Goal: Information Seeking & Learning: Learn about a topic

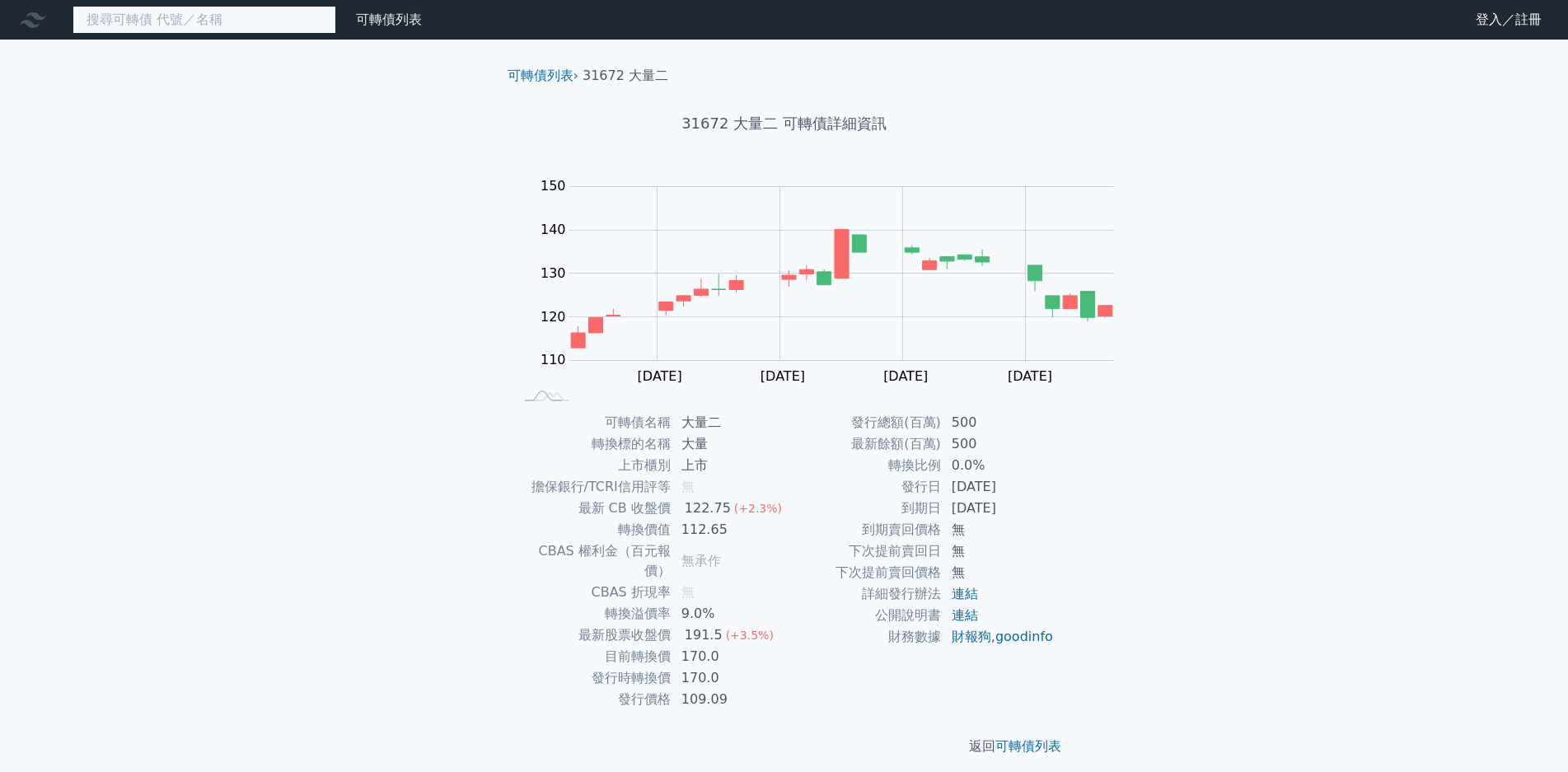
click at [177, 22] on input at bounding box center [204, 20] width 264 height 28
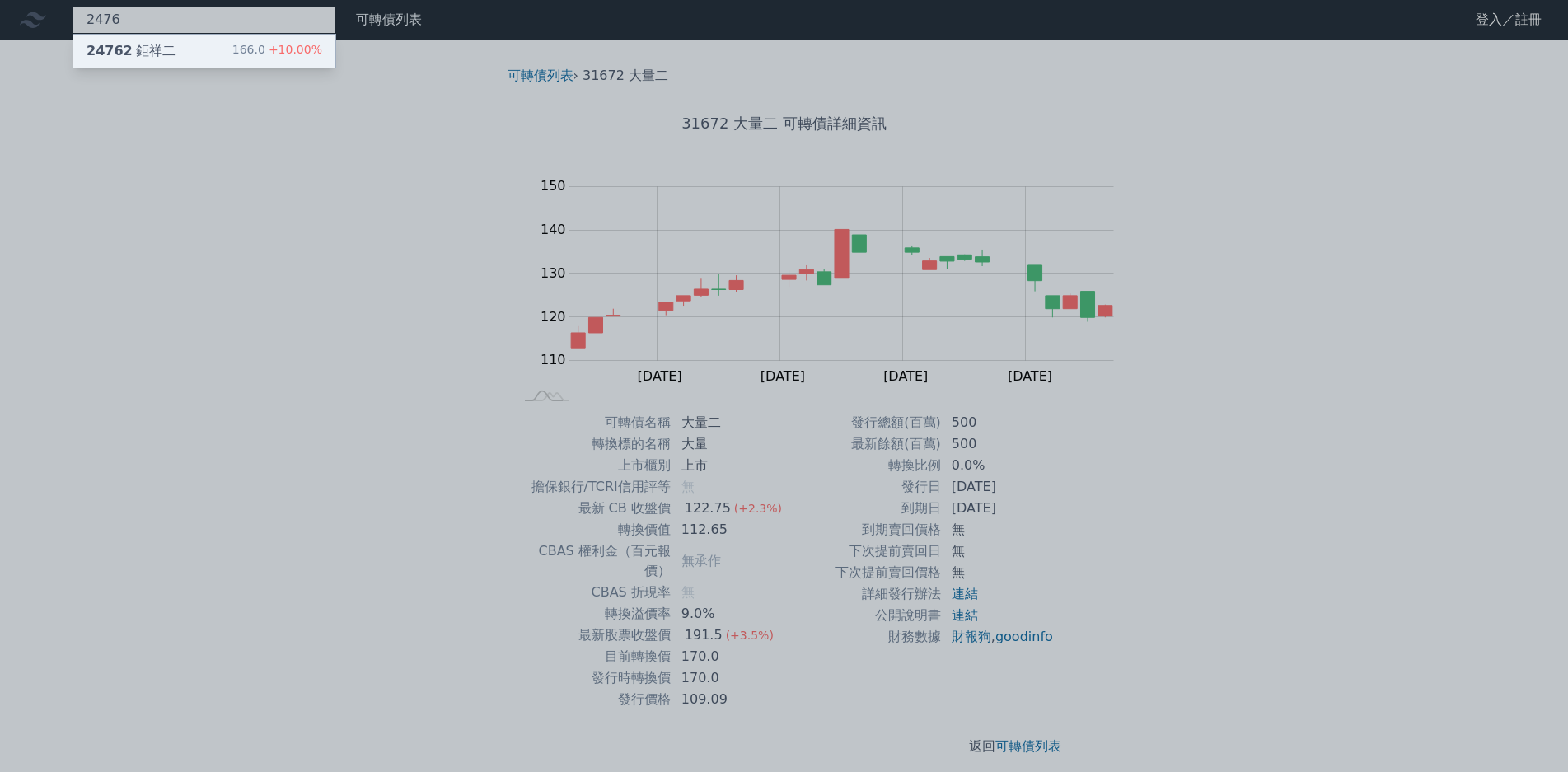
type input "2476"
click at [139, 47] on div "24762 鉅祥二 166.0 +10.00%" at bounding box center [204, 51] width 262 height 33
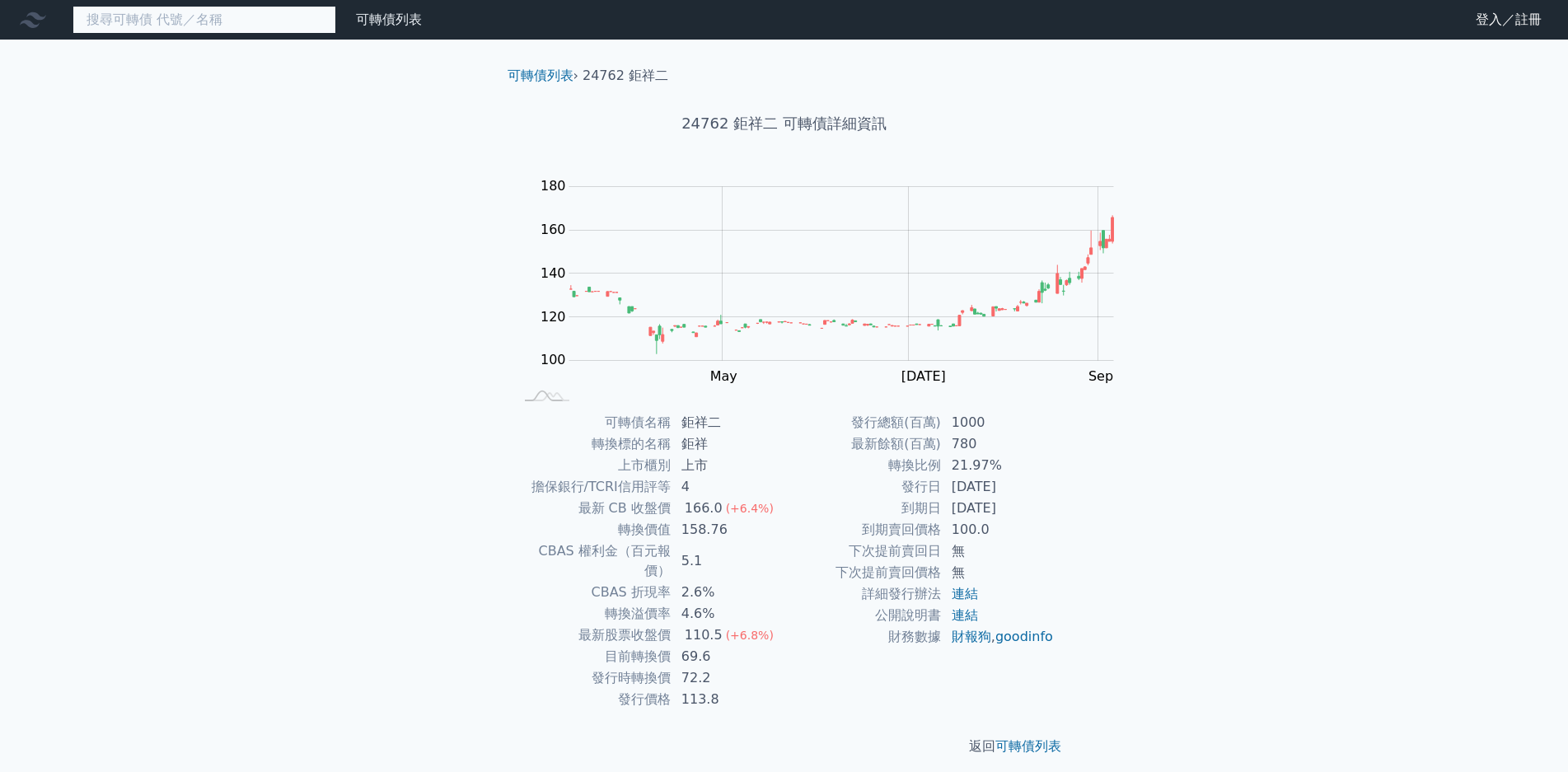
click at [131, 20] on input at bounding box center [204, 20] width 264 height 28
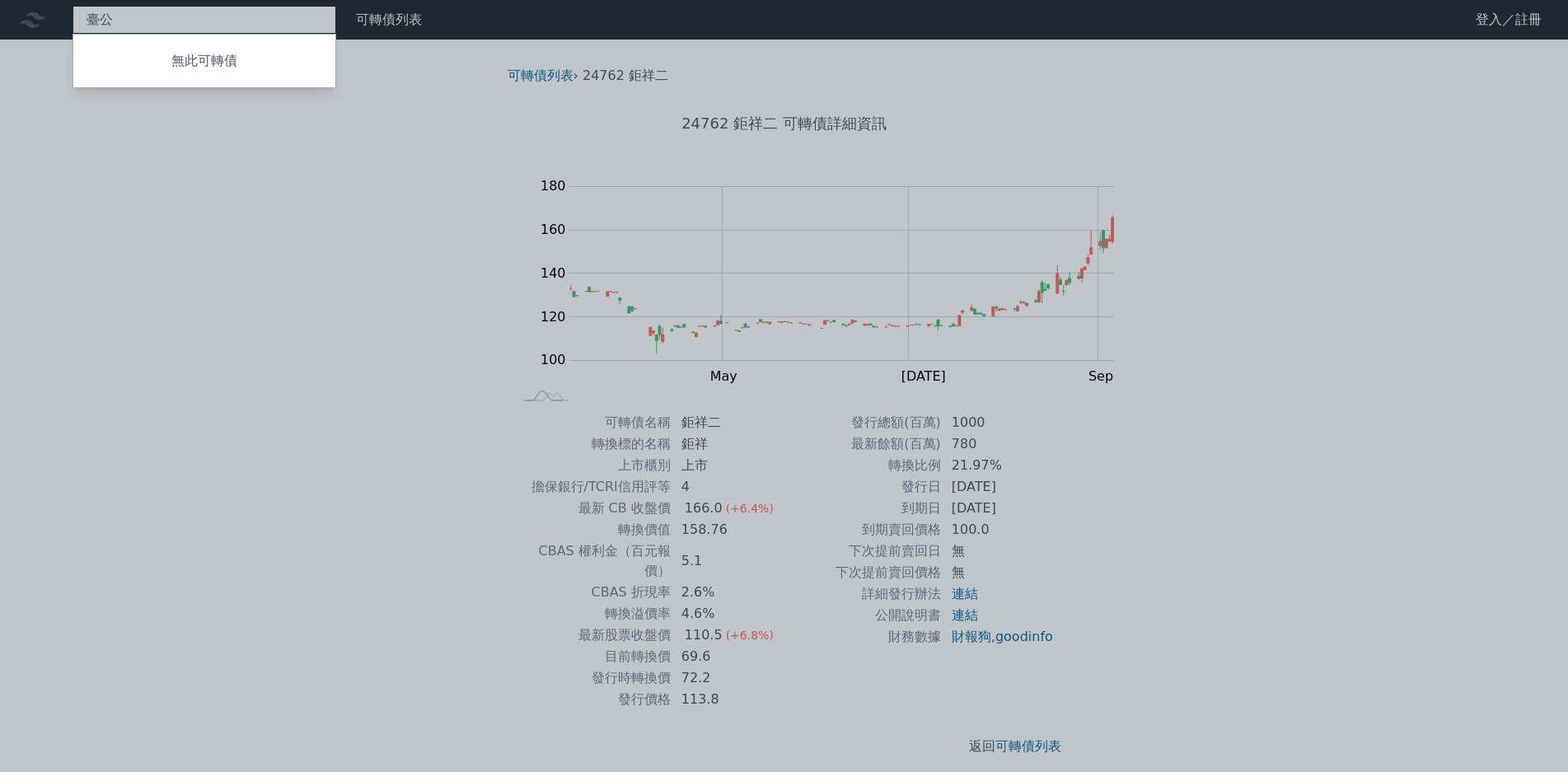
type input "台"
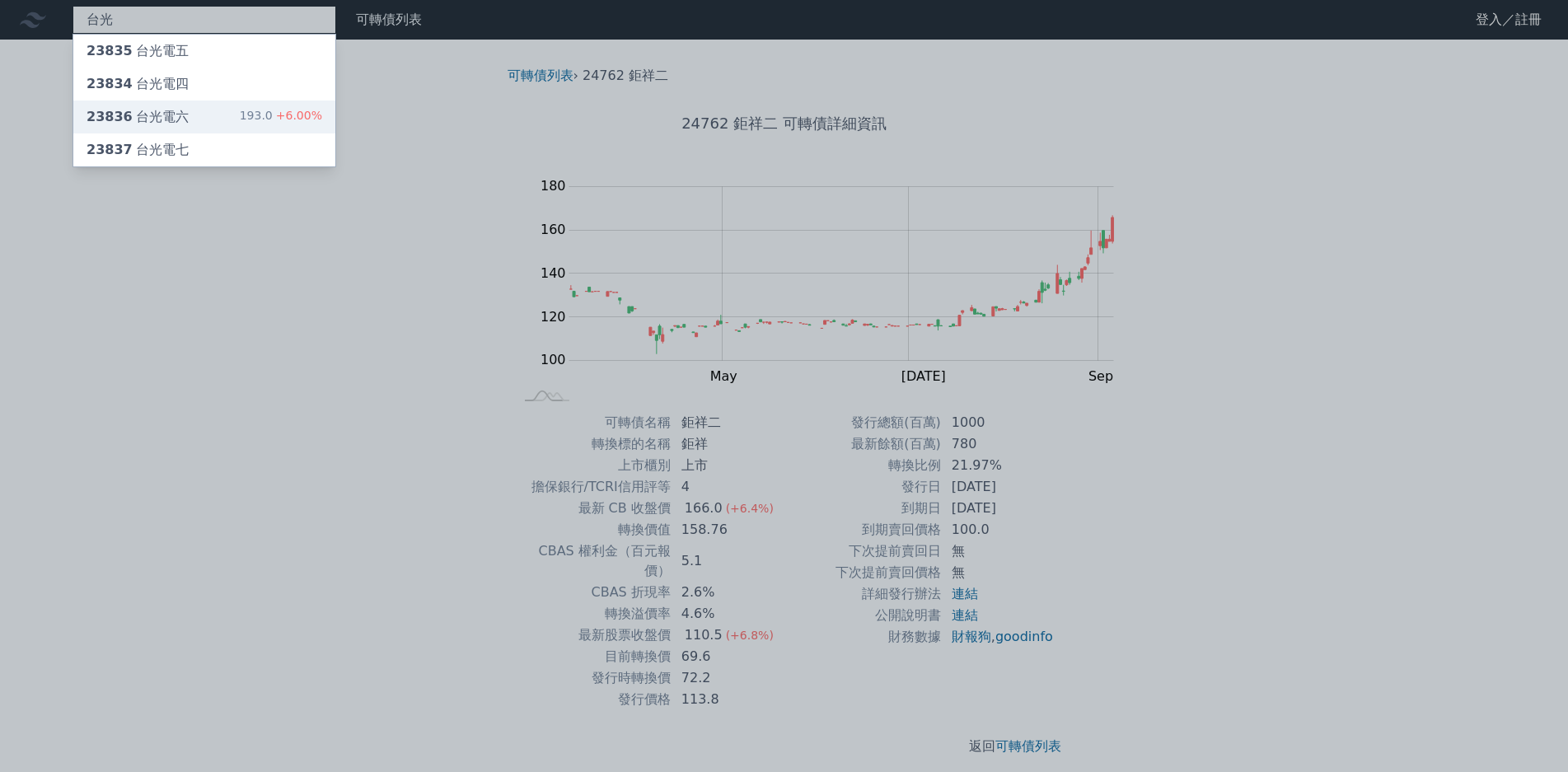
type input "台光"
click at [117, 100] on div "23836 台光電六 193.0 +6.00%" at bounding box center [204, 117] width 262 height 33
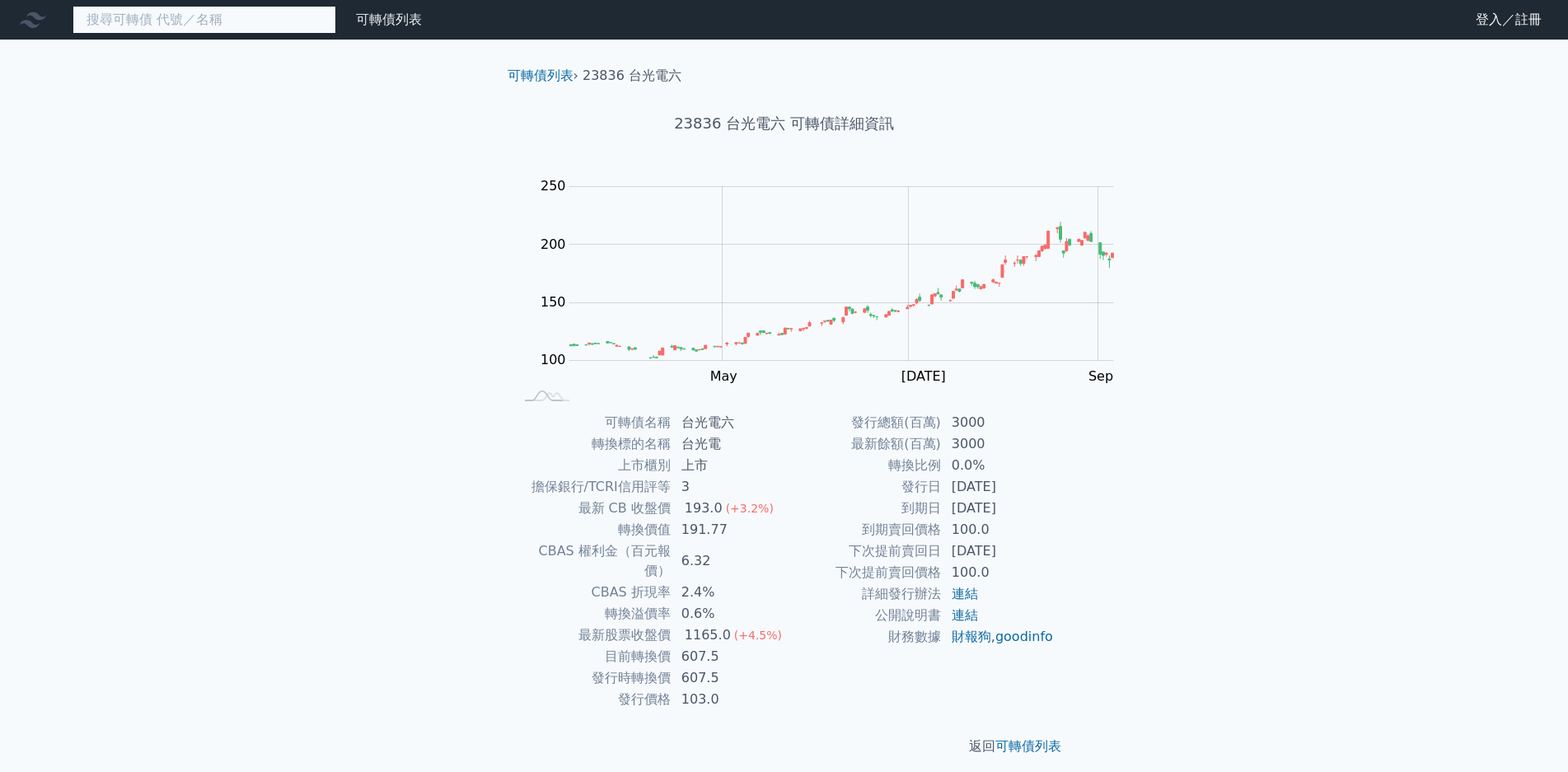
click at [175, 22] on input at bounding box center [204, 20] width 264 height 28
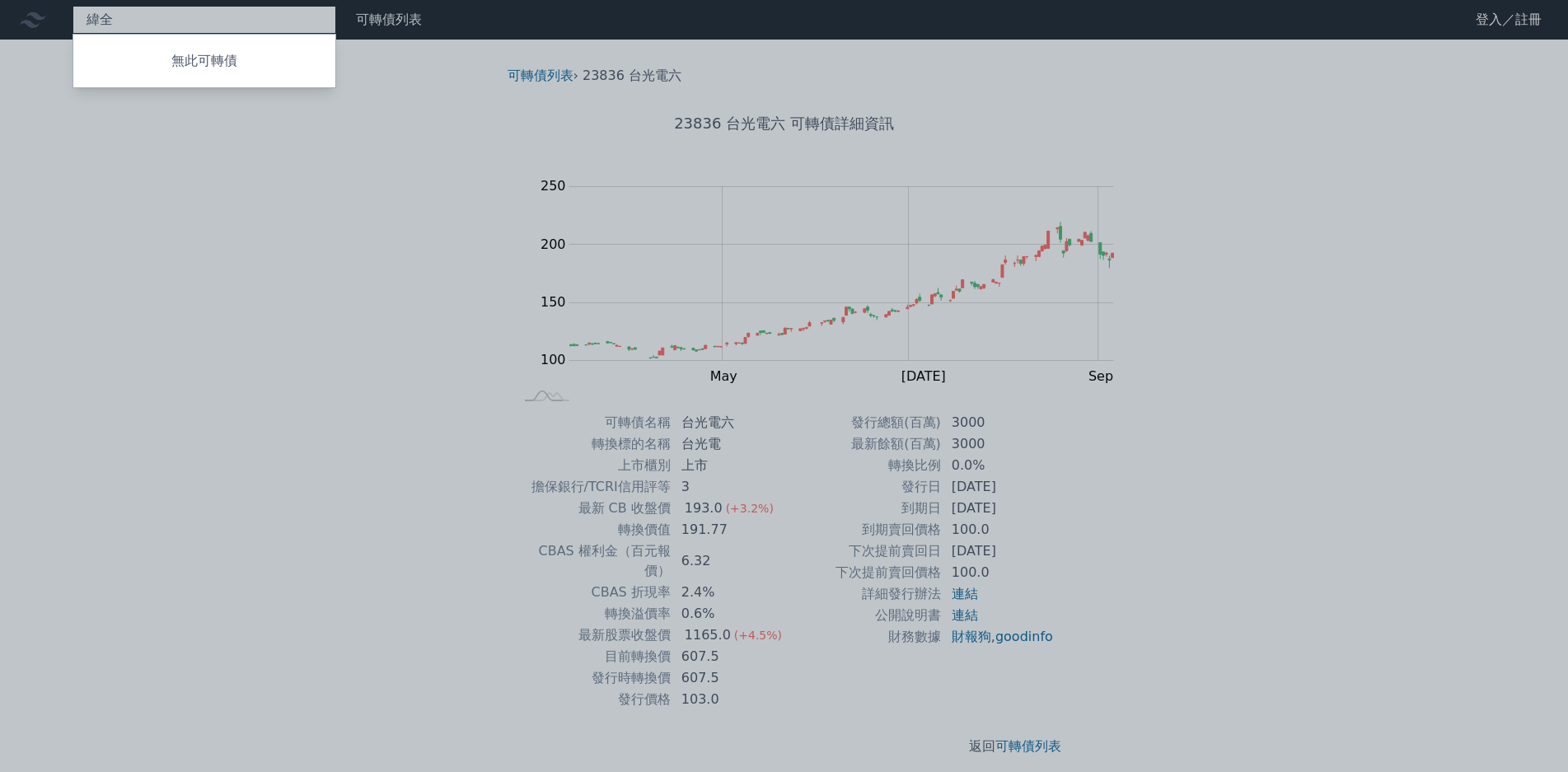
type input "緯"
type input "偉"
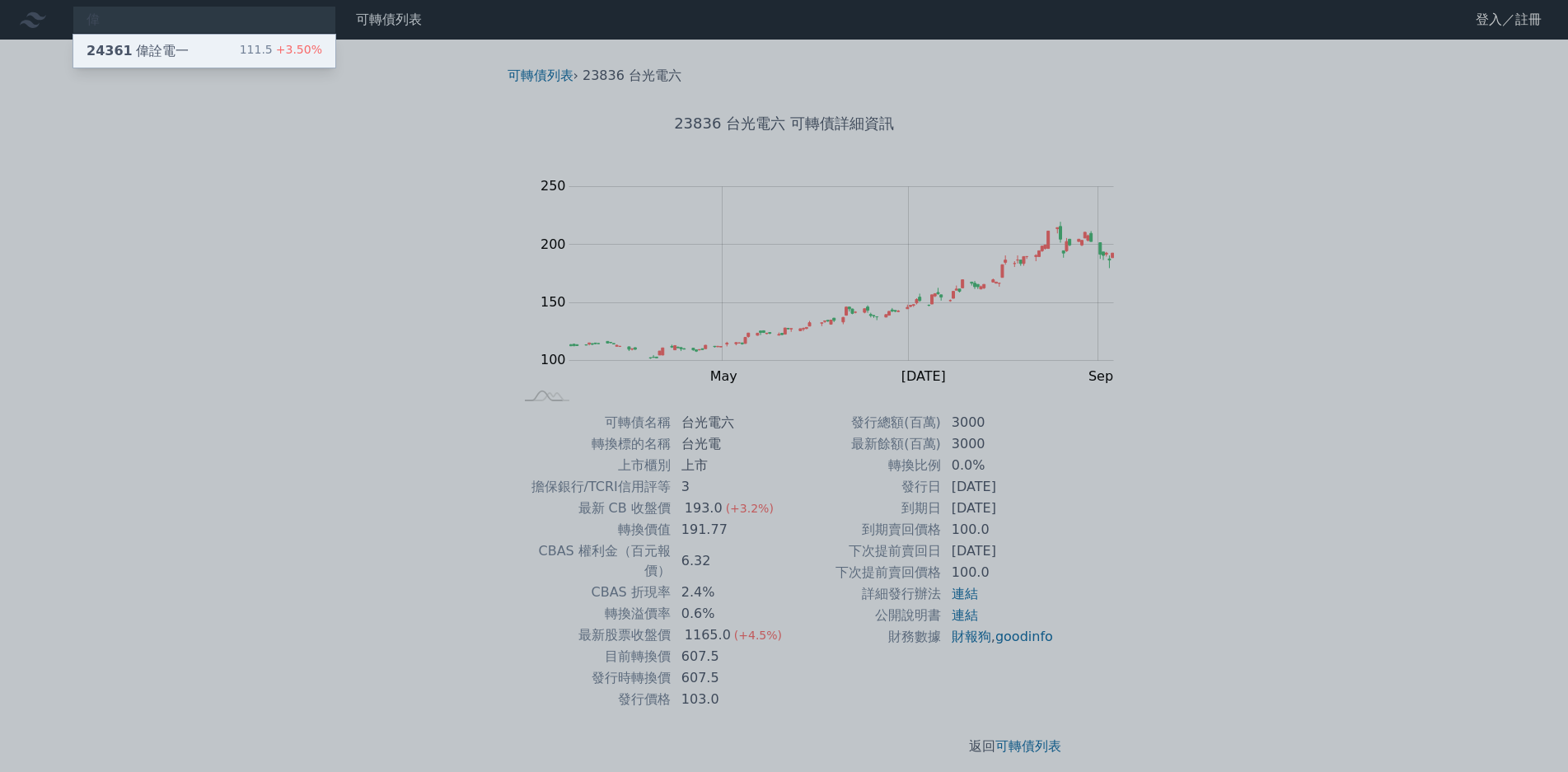
click at [127, 54] on div "24361 偉詮電一" at bounding box center [137, 51] width 102 height 20
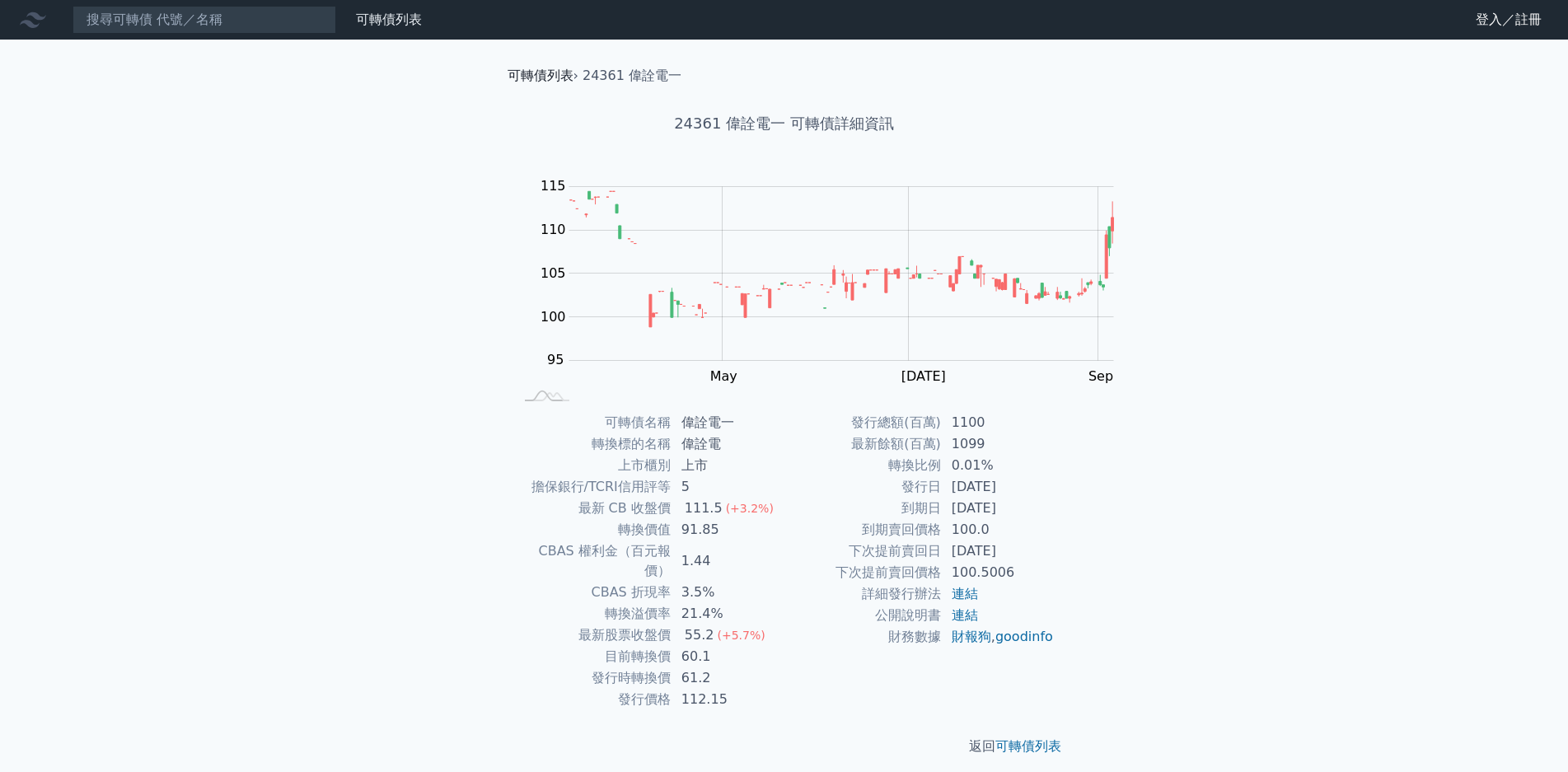
click at [507, 68] on link "可轉債列表" at bounding box center [540, 76] width 66 height 15
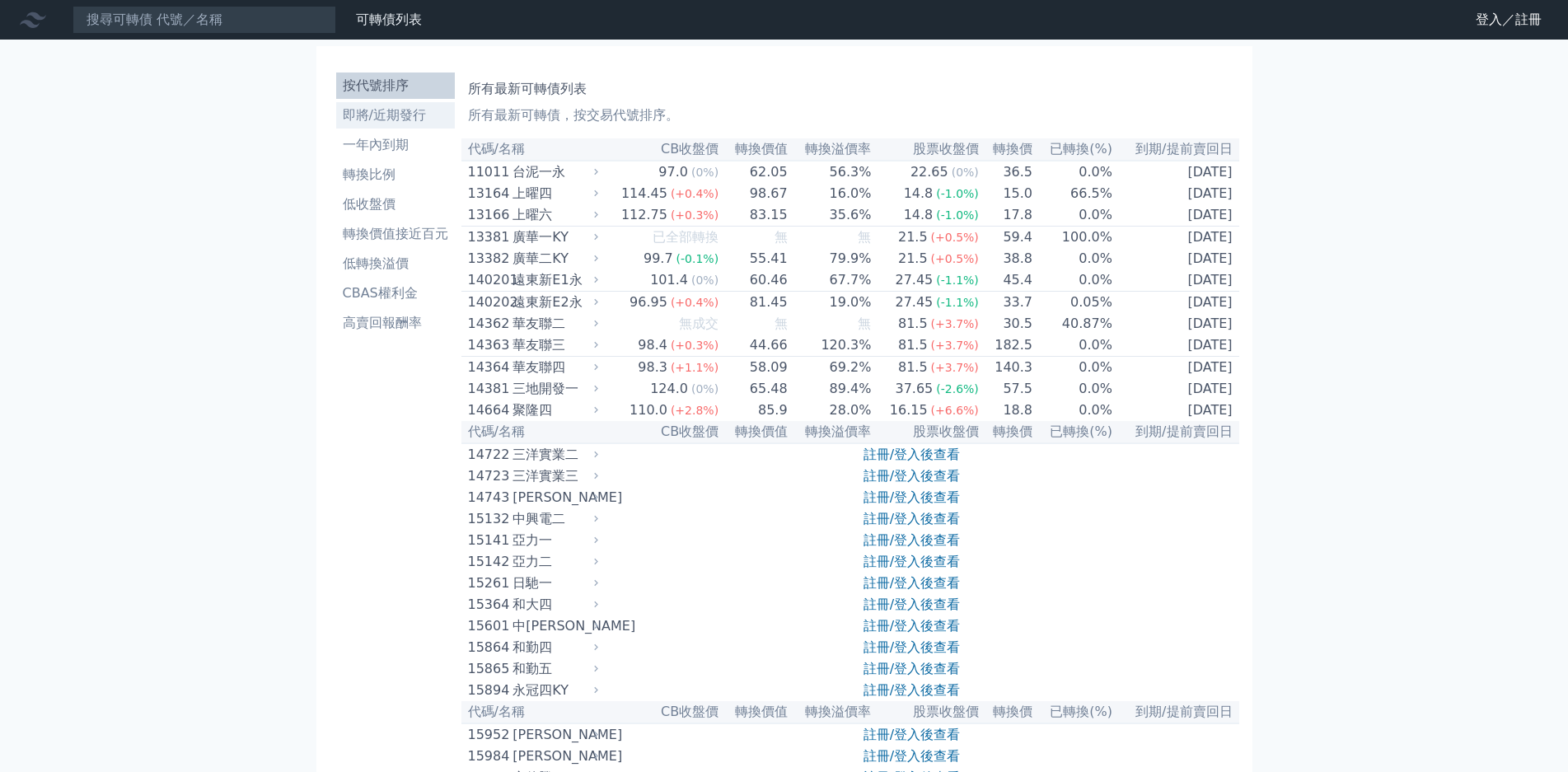
click at [337, 106] on li "即將/近期發行" at bounding box center [396, 115] width 119 height 20
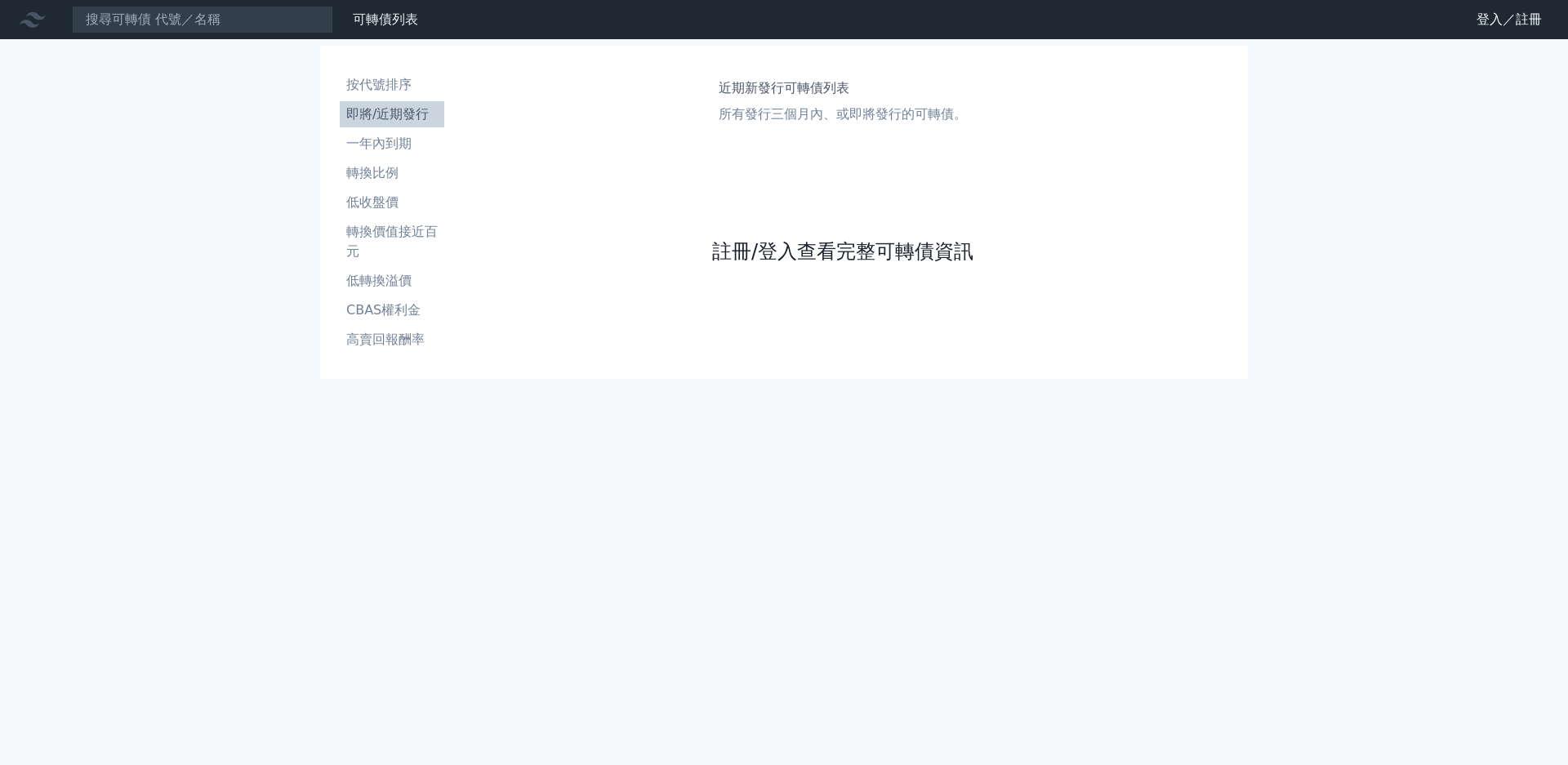
click at [747, 265] on link "註冊/登入查看完整可轉債資訊" at bounding box center [843, 251] width 261 height 26
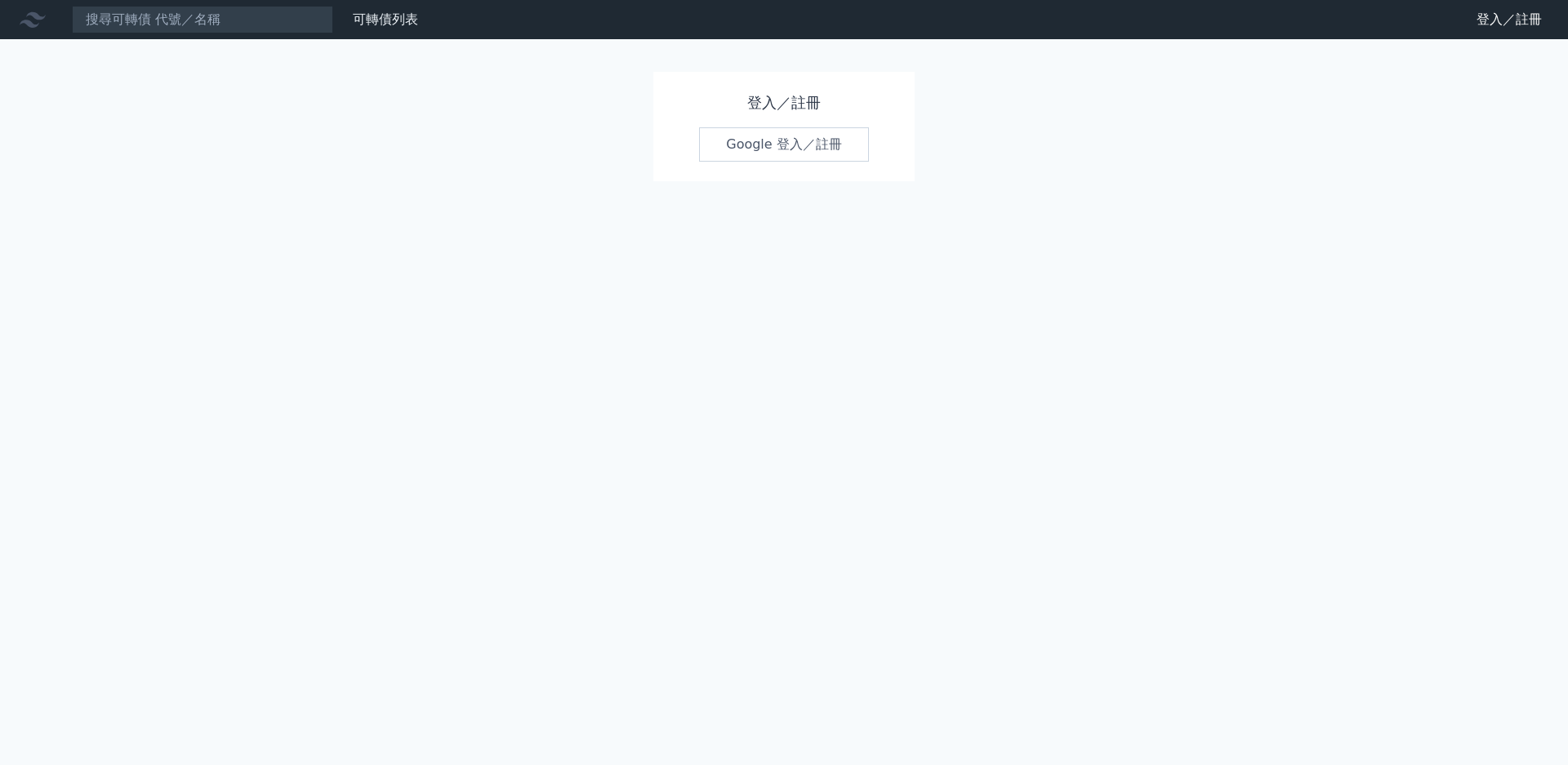
click at [775, 144] on link "Google 登入／註冊" at bounding box center [784, 145] width 170 height 34
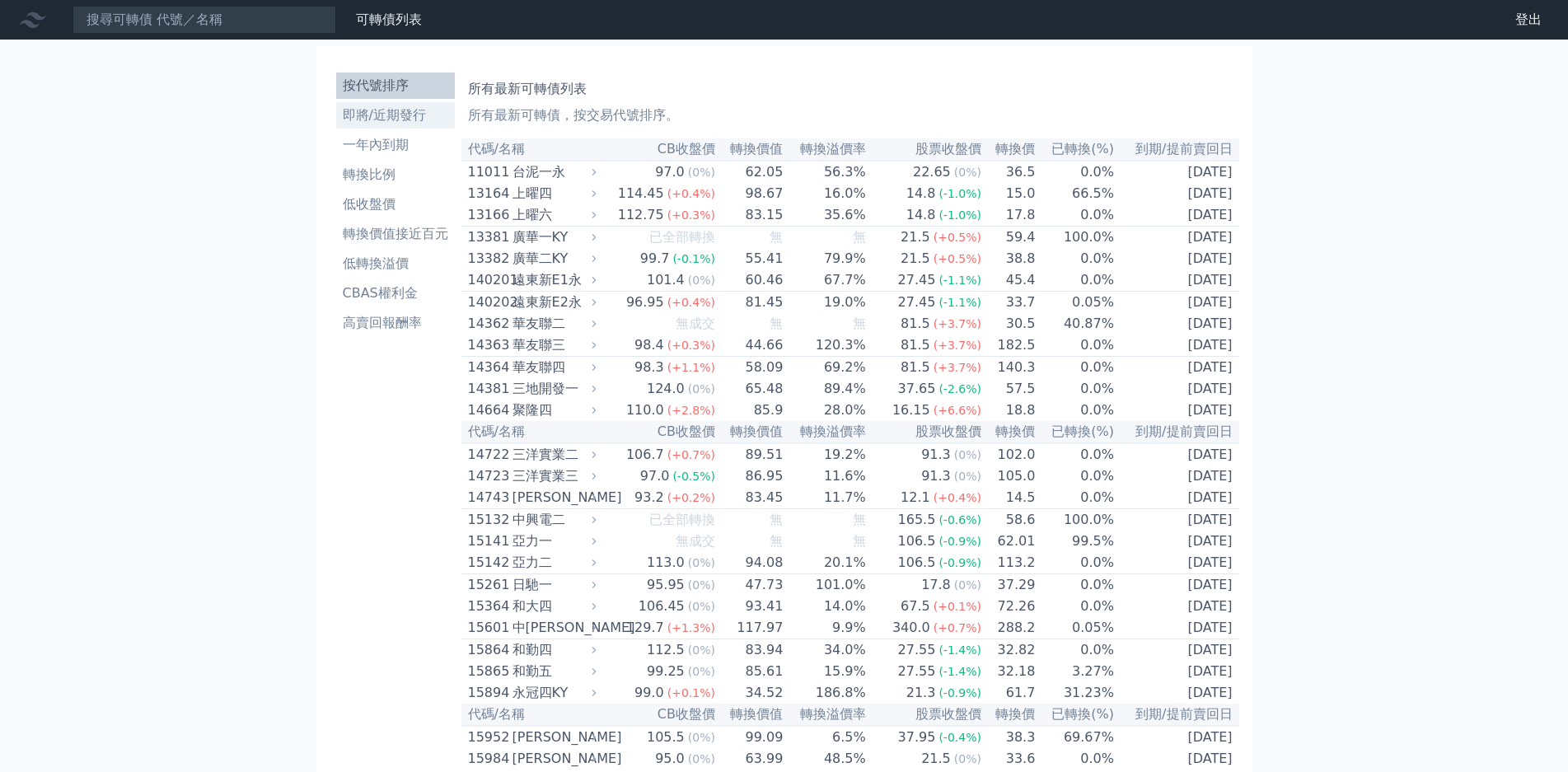
click at [378, 111] on link "即將/近期發行" at bounding box center [396, 115] width 119 height 27
click at [378, 106] on li "即將/近期發行" at bounding box center [396, 115] width 119 height 20
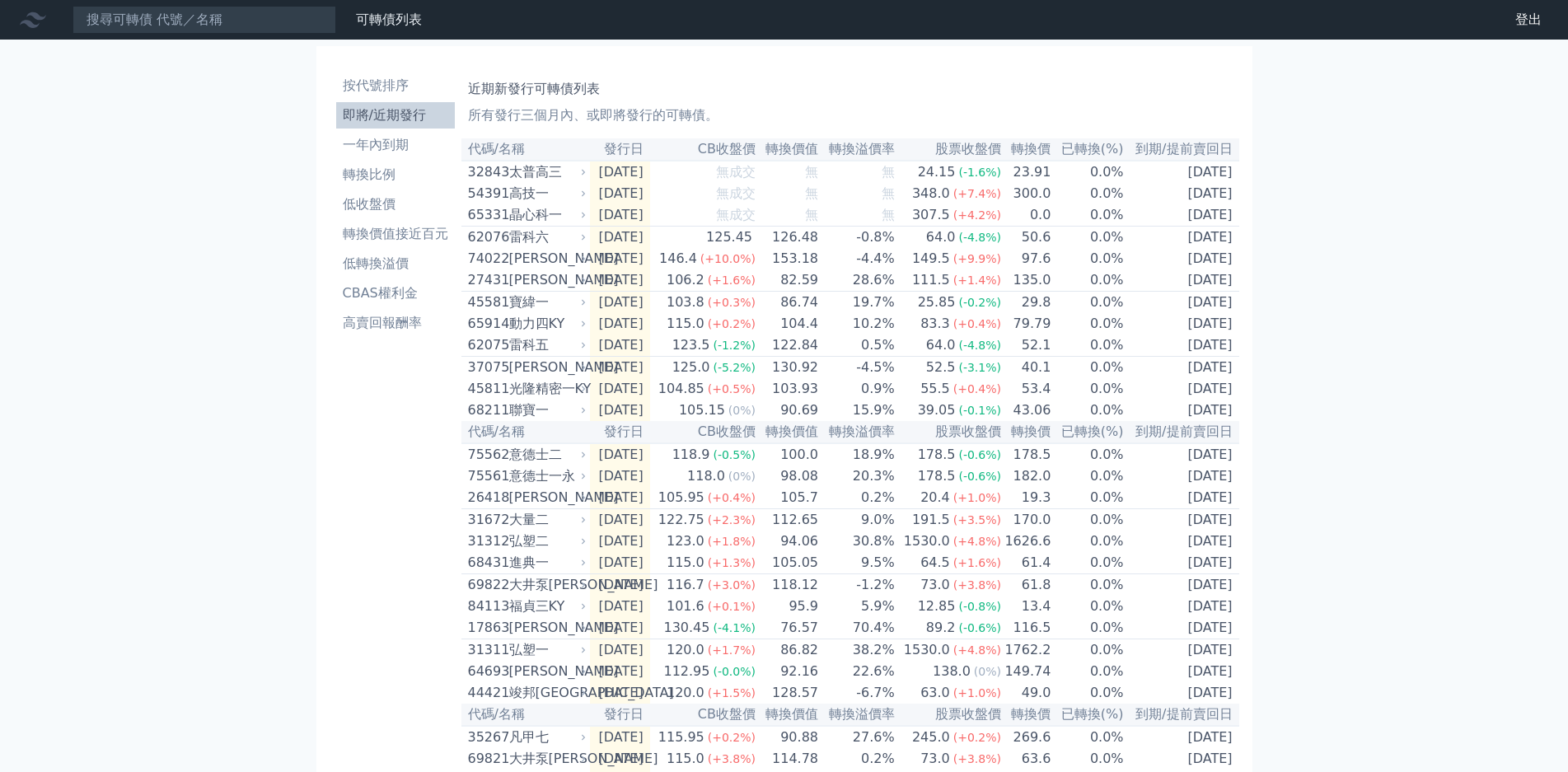
click at [1219, 161] on th "到期/提前賣回日" at bounding box center [1182, 149] width 114 height 22
click at [369, 135] on li "一年內到期" at bounding box center [396, 144] width 119 height 20
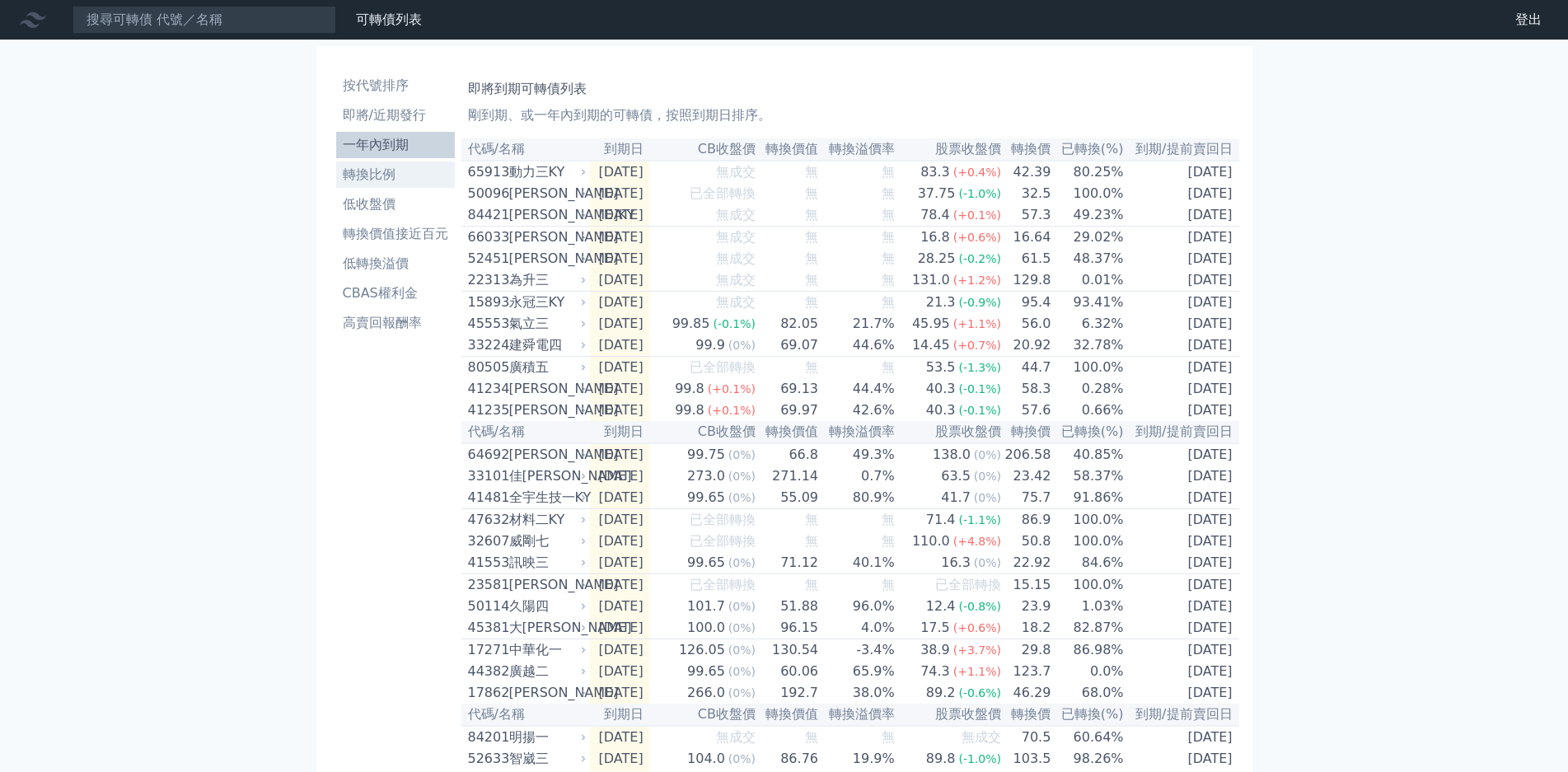
click at [356, 165] on li "轉換比例" at bounding box center [396, 174] width 119 height 20
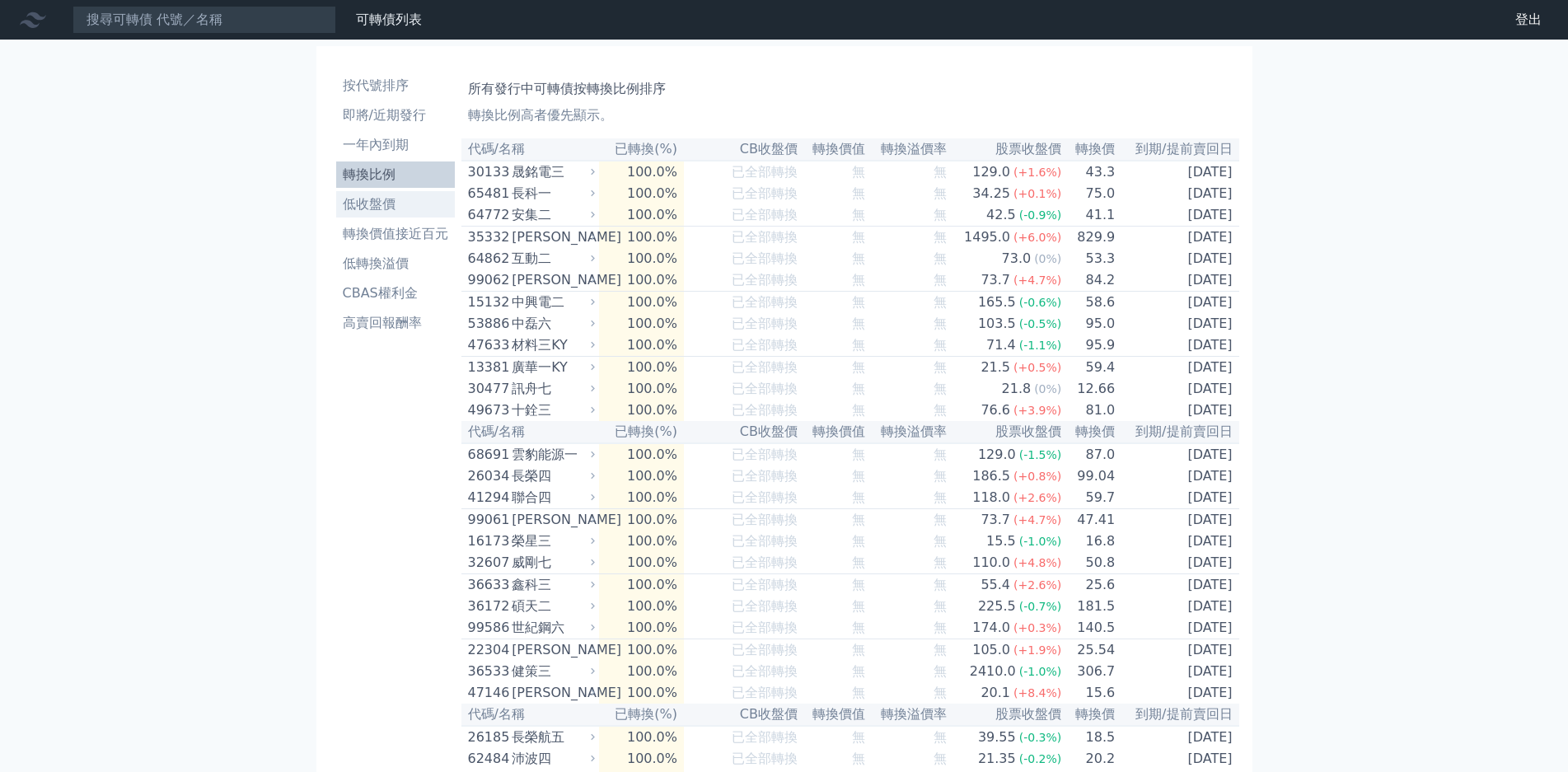
click at [377, 194] on li "低收盤價" at bounding box center [396, 204] width 119 height 20
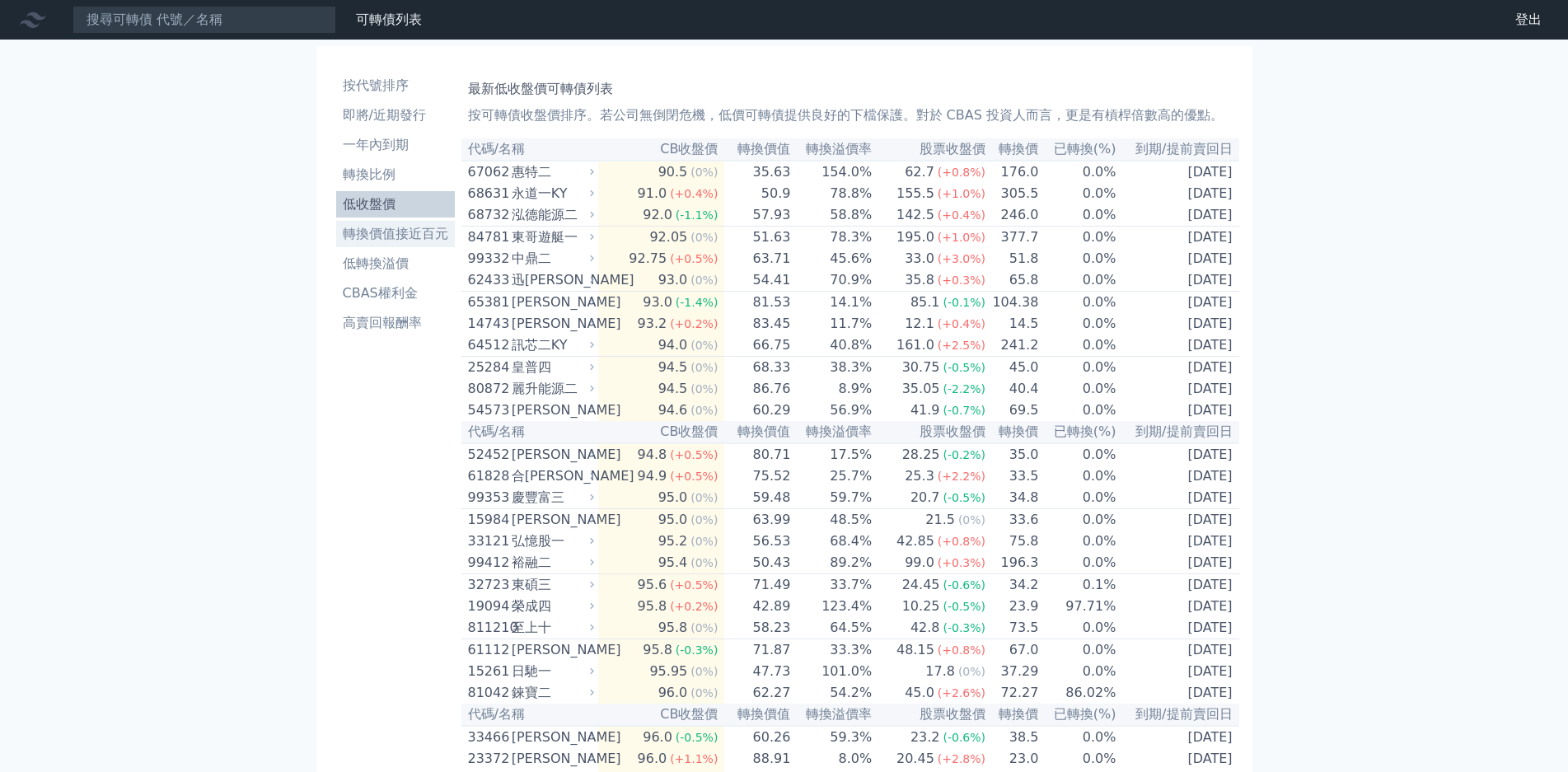
click at [345, 224] on li "轉換價值接近百元" at bounding box center [396, 234] width 119 height 20
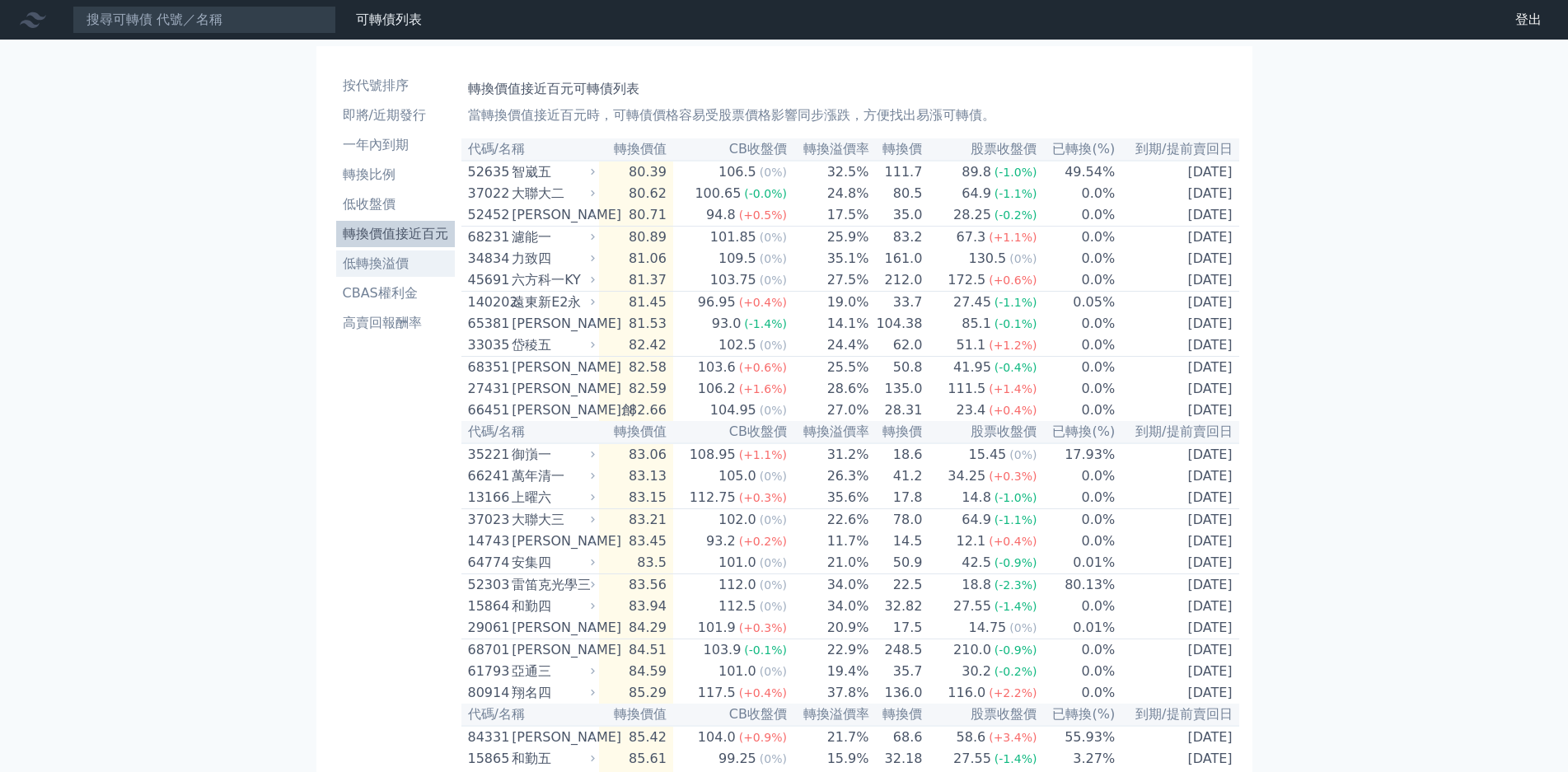
click at [340, 254] on li "低轉換溢價" at bounding box center [396, 264] width 119 height 20
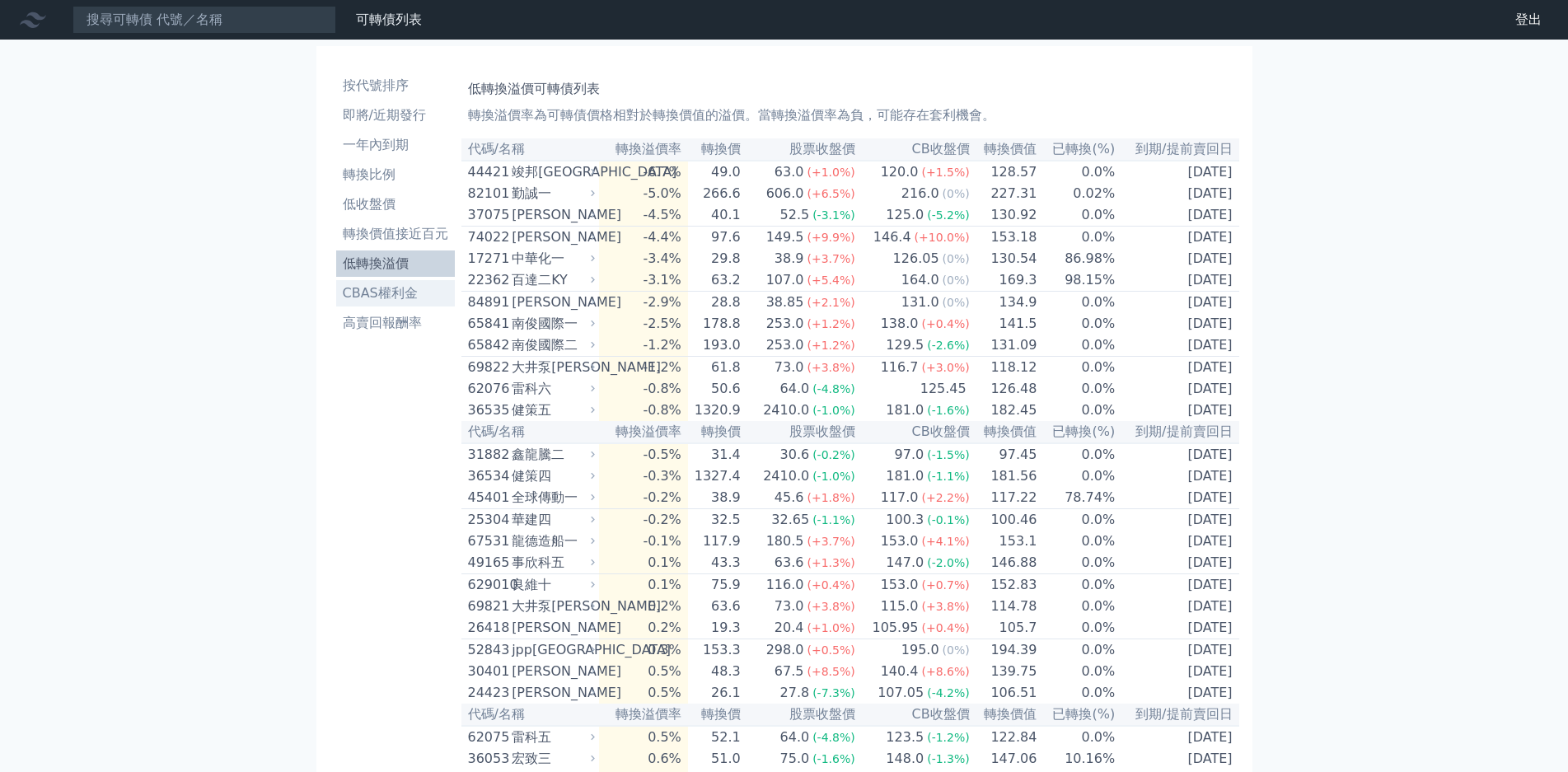
click at [337, 283] on li "CBAS權利金" at bounding box center [396, 293] width 119 height 20
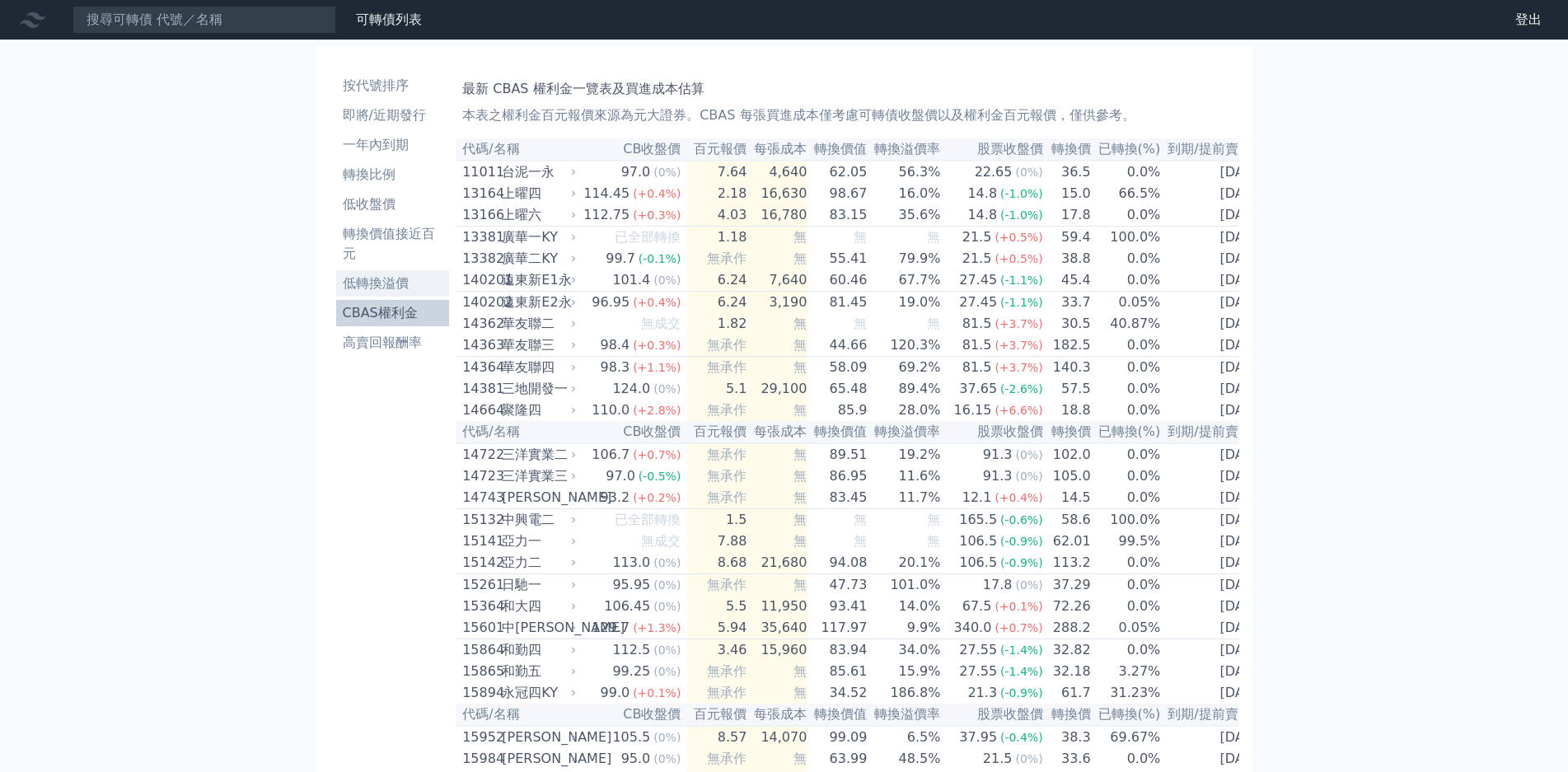
click at [364, 274] on li "低轉換溢價" at bounding box center [393, 283] width 113 height 20
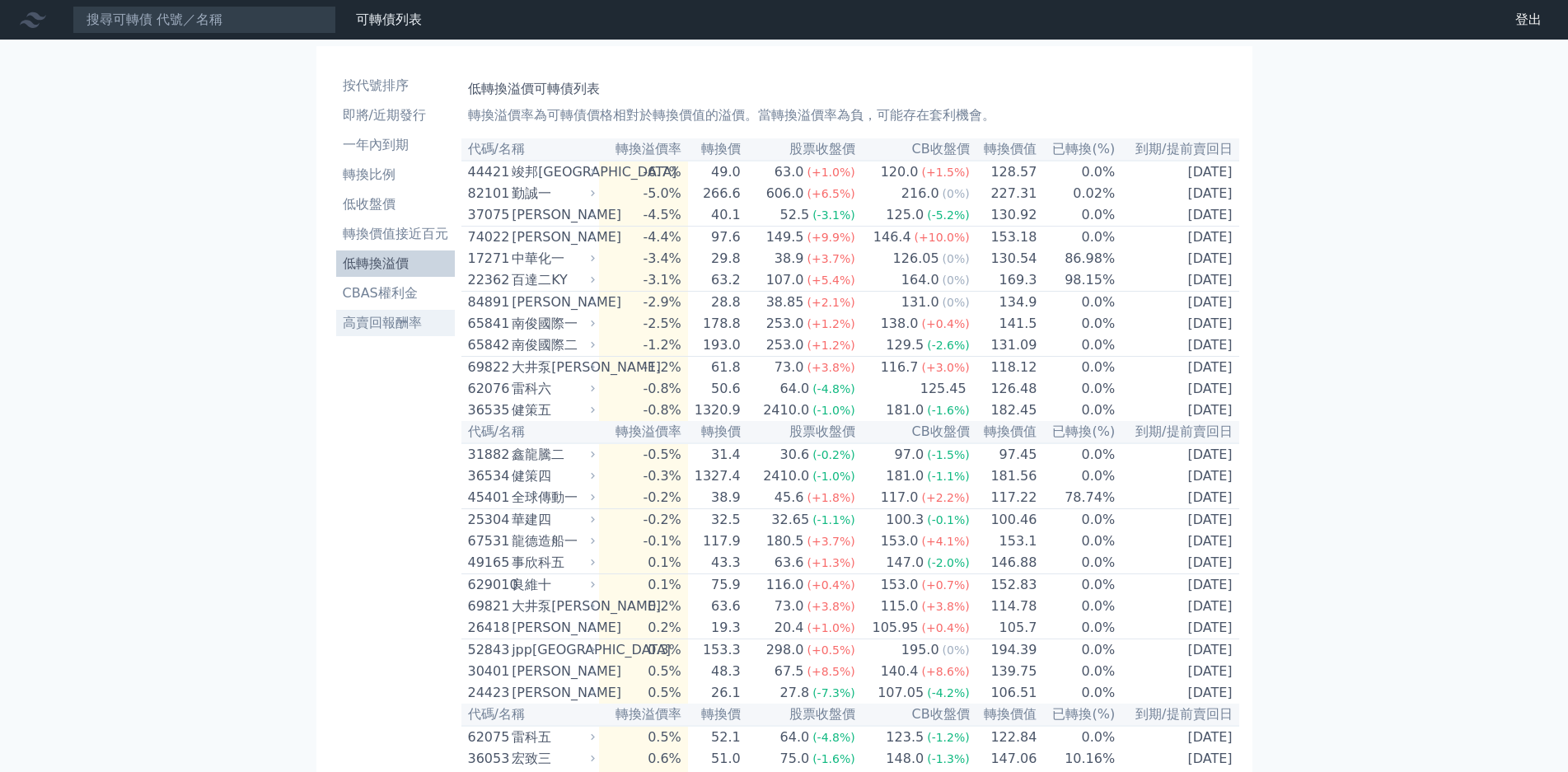
click at [373, 313] on li "高賣回報酬率" at bounding box center [396, 323] width 119 height 20
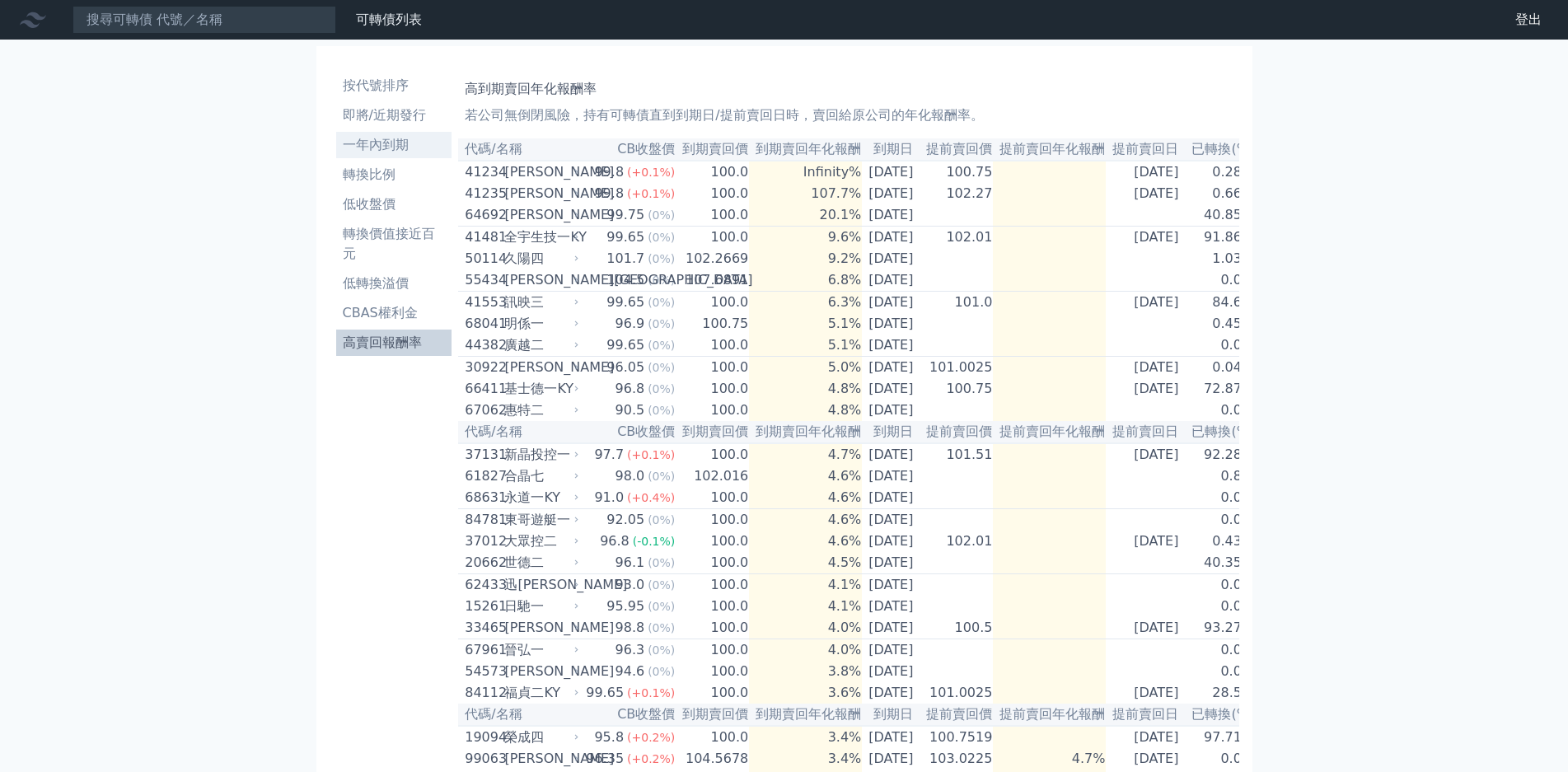
click at [377, 135] on li "一年內到期" at bounding box center [394, 144] width 116 height 20
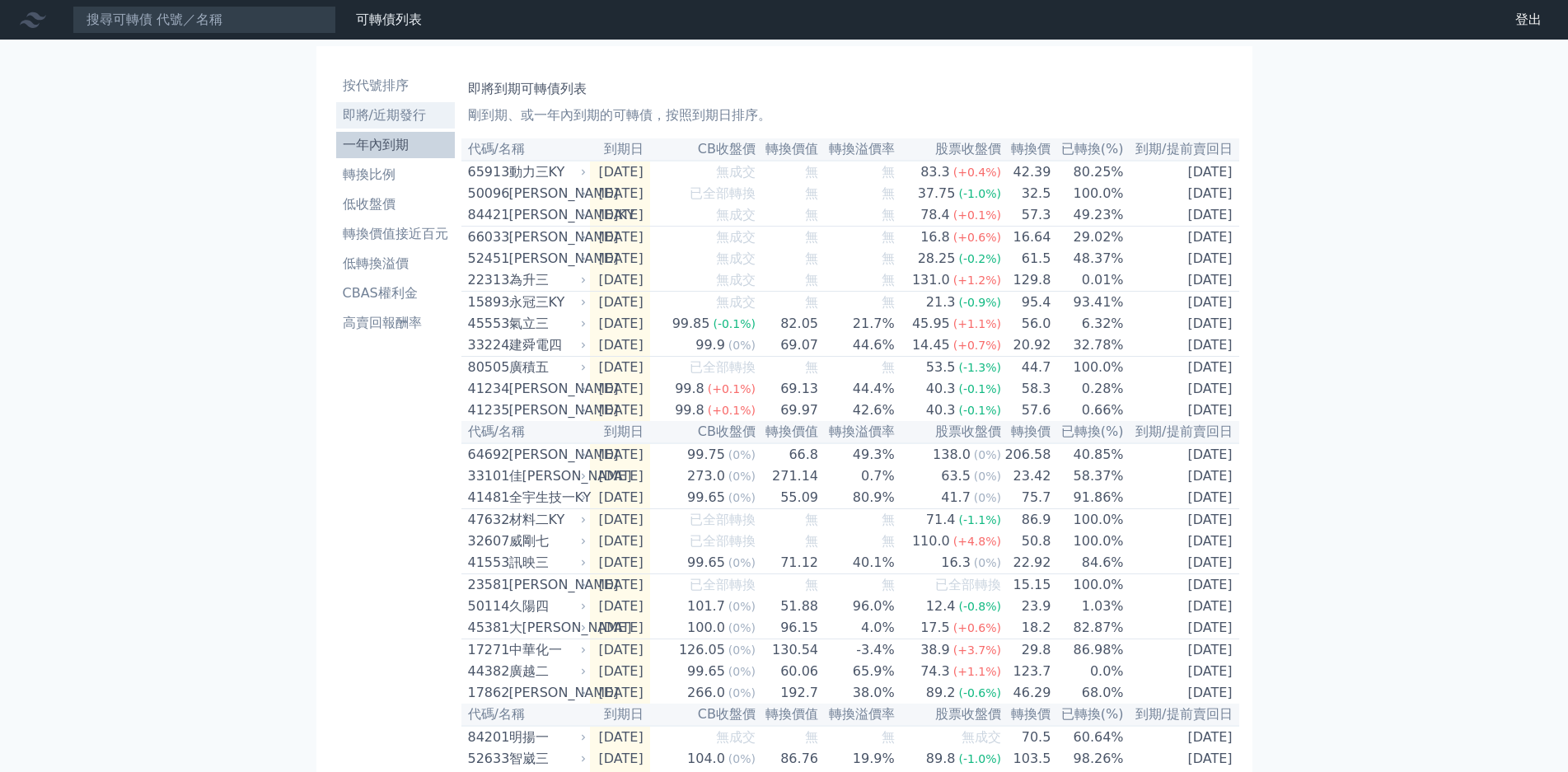
click at [384, 106] on li "即將/近期發行" at bounding box center [396, 115] width 119 height 20
